Goal: Navigation & Orientation: Find specific page/section

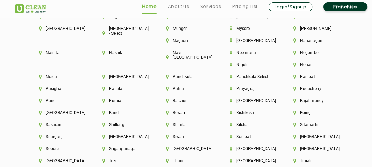
scroll to position [1831, 0]
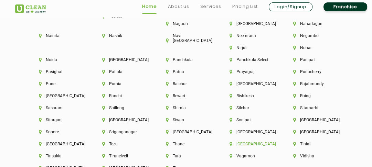
click at [250, 142] on li "[GEOGRAPHIC_DATA]" at bounding box center [250, 144] width 40 height 5
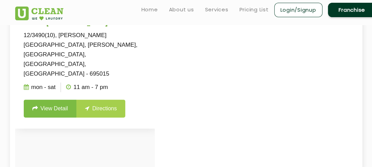
scroll to position [176, 0]
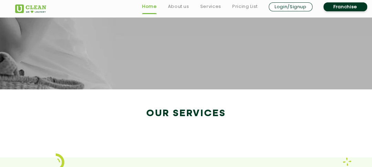
scroll to position [1270, 0]
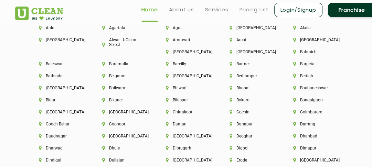
scroll to position [1500, 0]
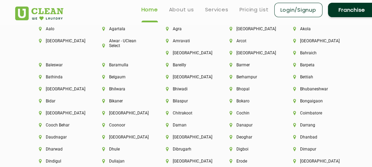
click at [207, 80] on div "[GEOGRAPHIC_DATA]" at bounding box center [186, 81] width 64 height 12
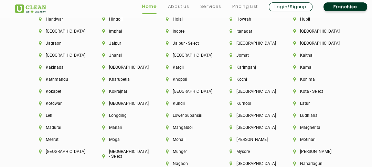
scroll to position [1692, 0]
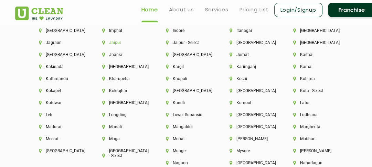
click at [112, 44] on li "Jaipur" at bounding box center [122, 42] width 40 height 5
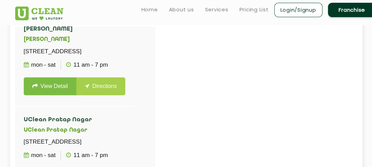
scroll to position [494, 0]
